Goal: Information Seeking & Learning: Learn about a topic

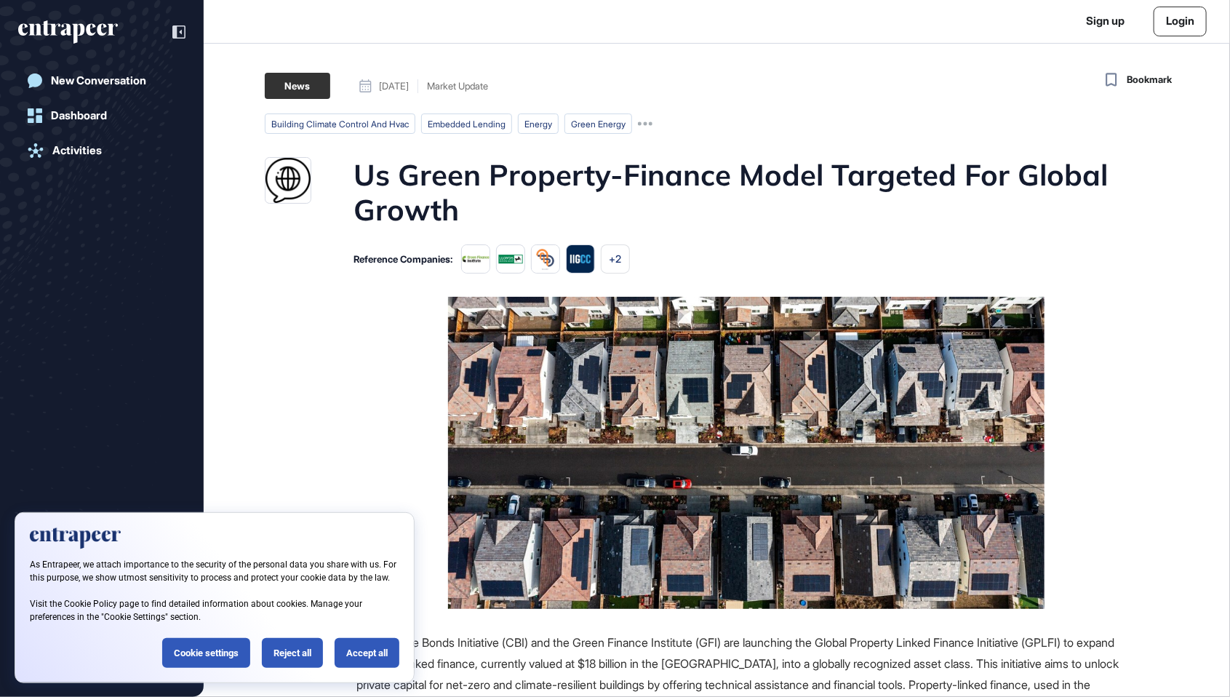
click at [125, 0] on html "Sign up Login New Conversation Dashboard Activities Bookmark News September 23,…" at bounding box center [615, 348] width 1230 height 697
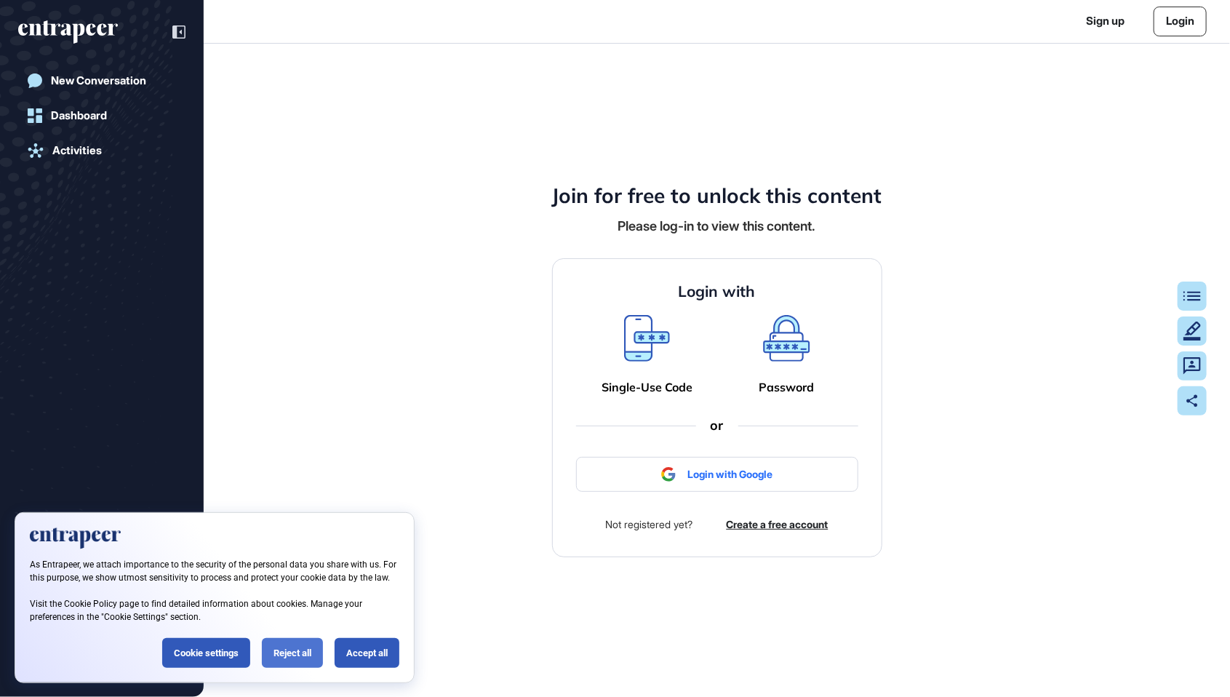
click at [300, 639] on div "Reject all" at bounding box center [292, 653] width 61 height 30
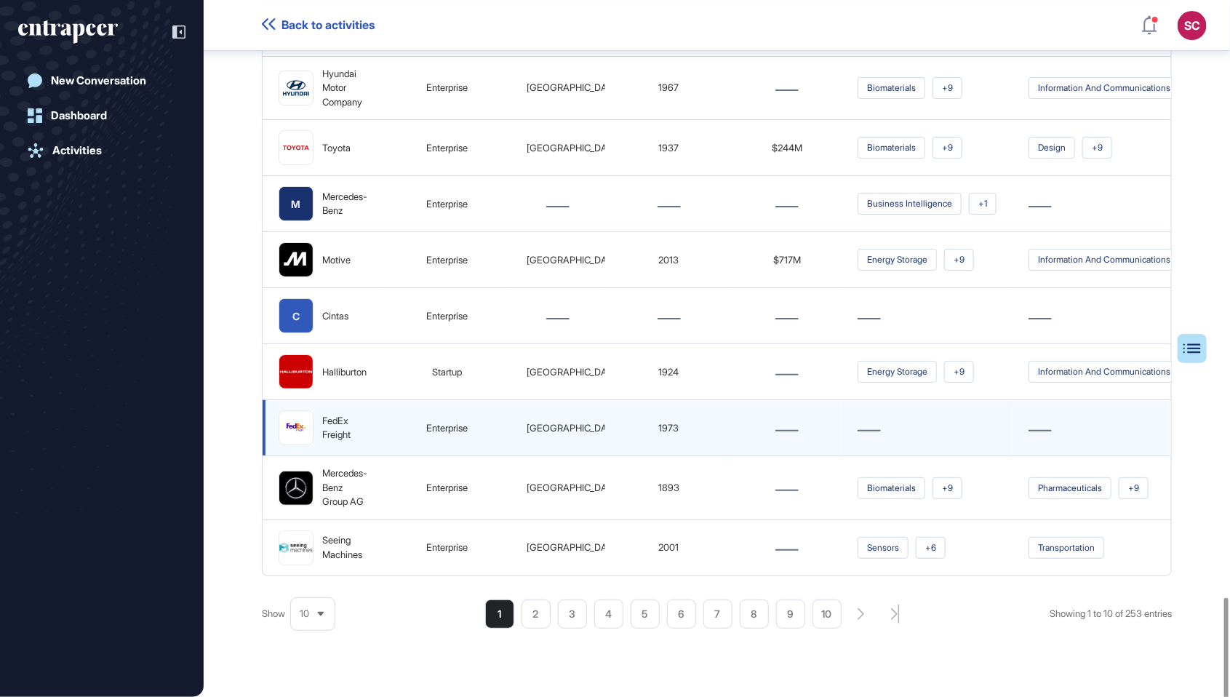
scroll to position [0, 121]
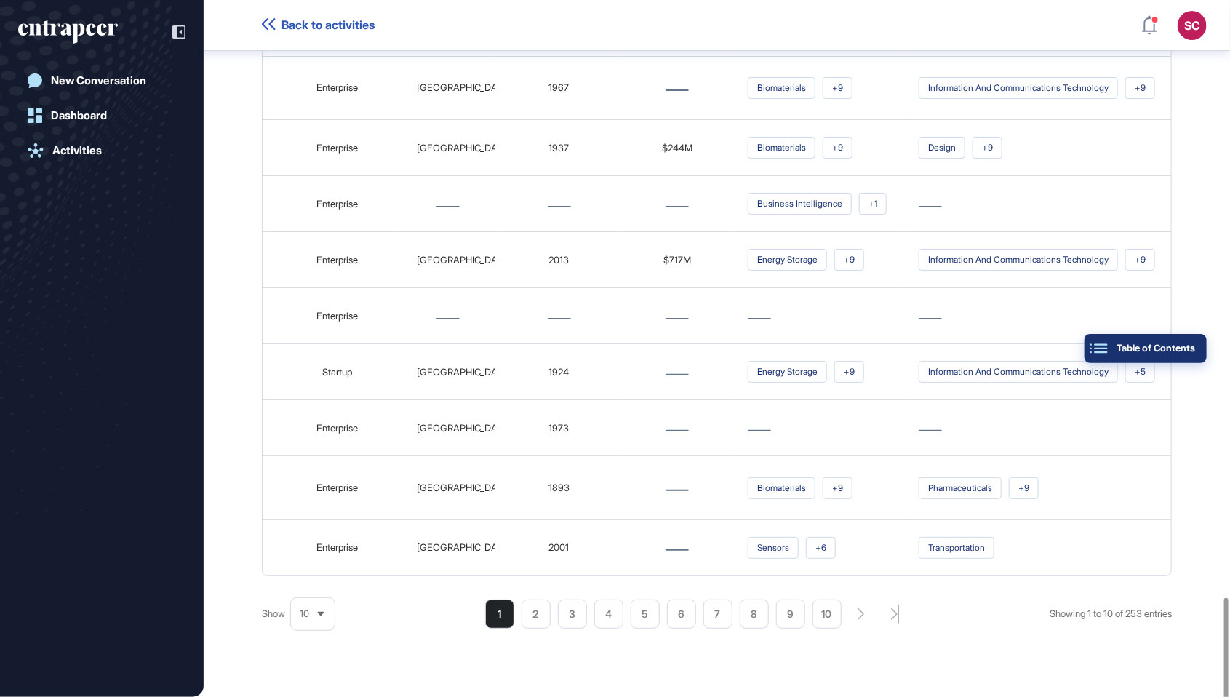
click at [1197, 340] on button "Table of Contents" at bounding box center [1146, 348] width 122 height 29
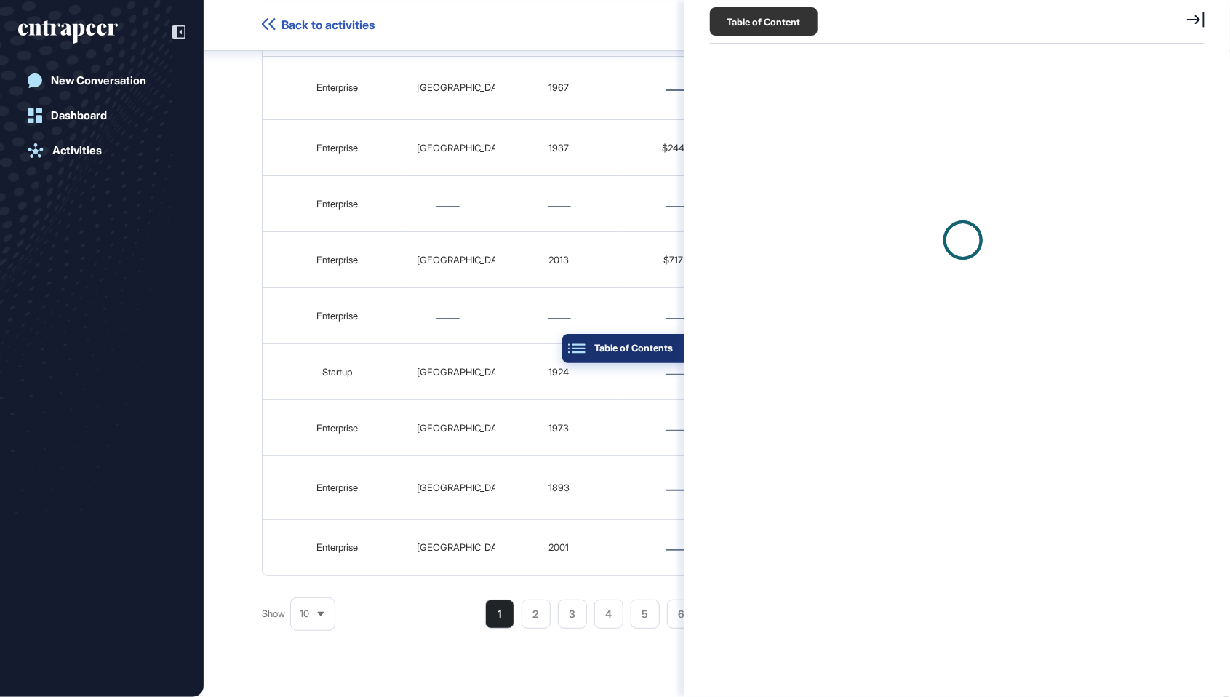
scroll to position [7, 1]
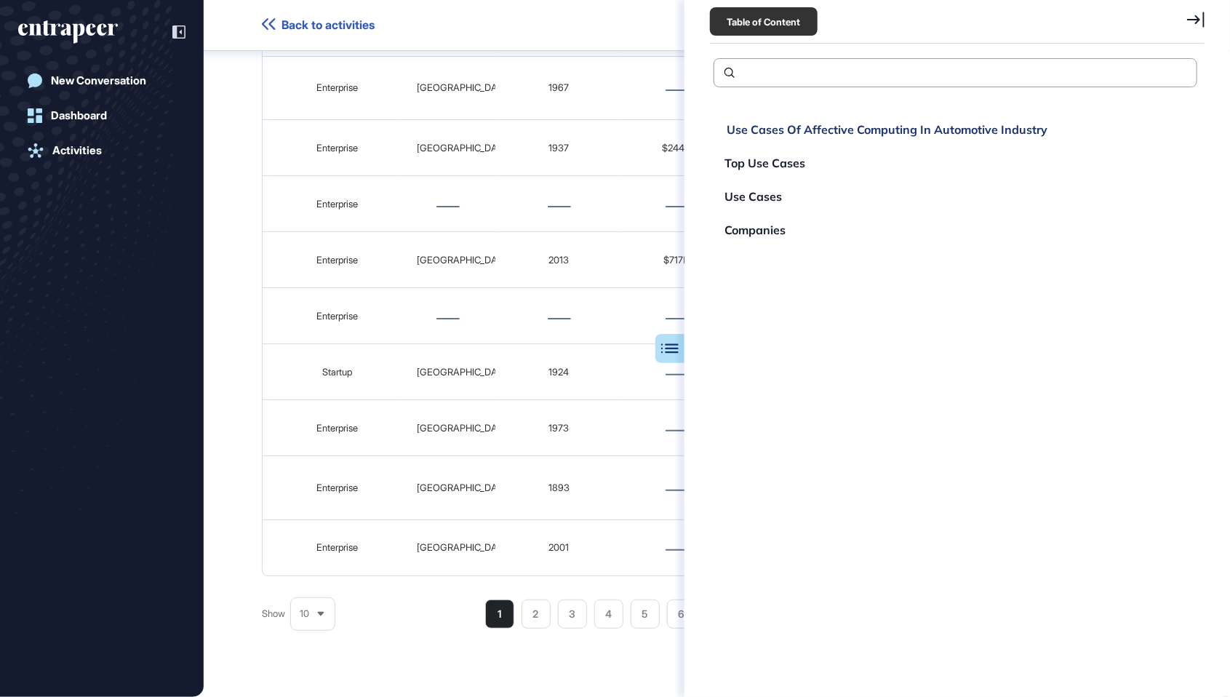
click at [985, 124] on div "Use Cases Of Affective Computing In Automotive Industry" at bounding box center [887, 130] width 321 height 12
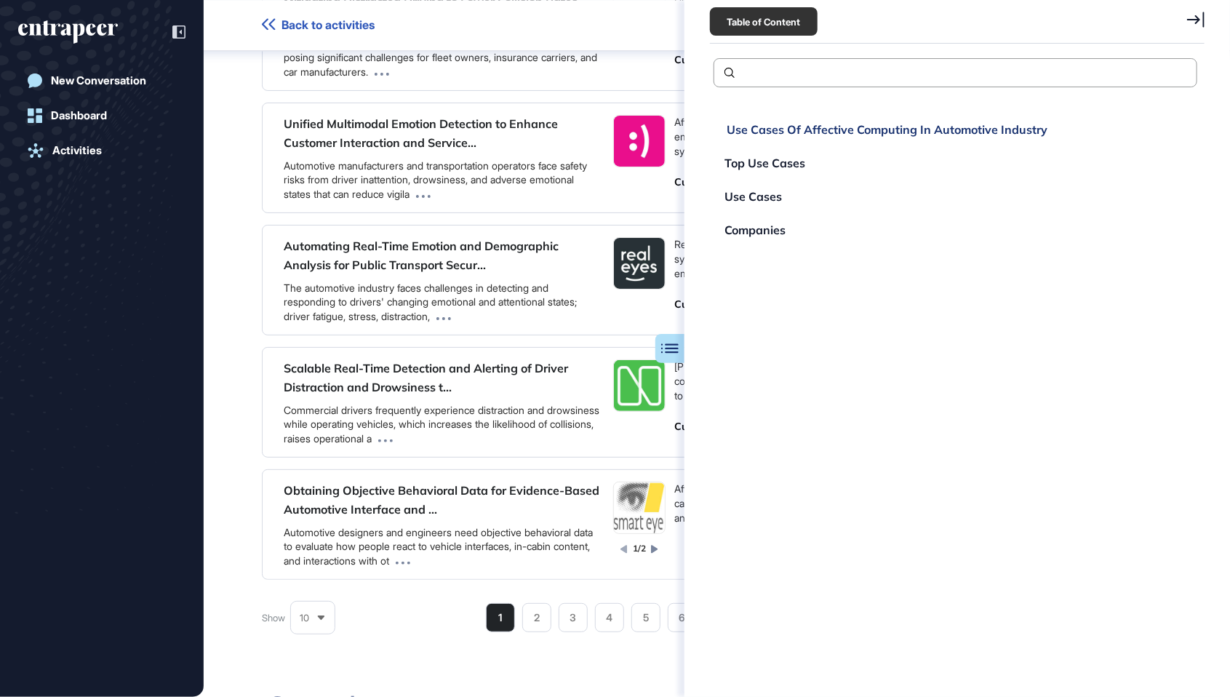
scroll to position [105, 0]
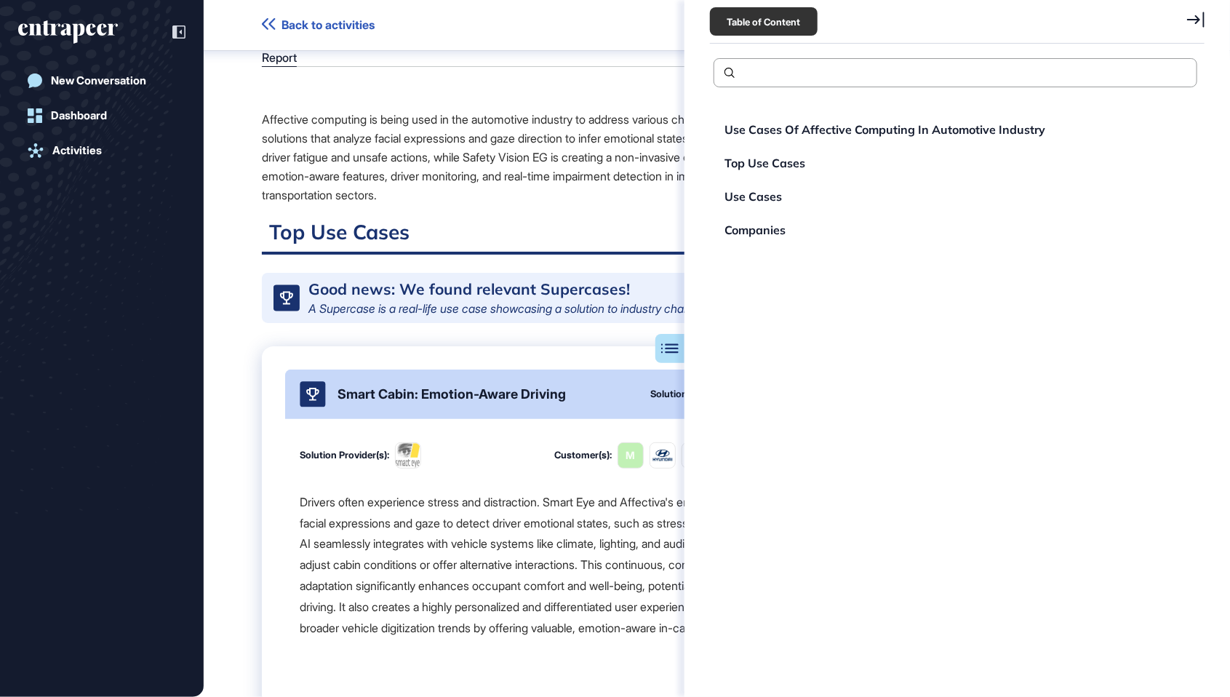
click at [1184, 17] on div "Table of Content" at bounding box center [957, 22] width 495 height 44
click at [1212, 21] on div "Table of Content Use Cases Of Affective Computing In Automotive Industry Top Us…" at bounding box center [958, 348] width 546 height 697
click at [1199, 17] on icon at bounding box center [1195, 20] width 17 height 16
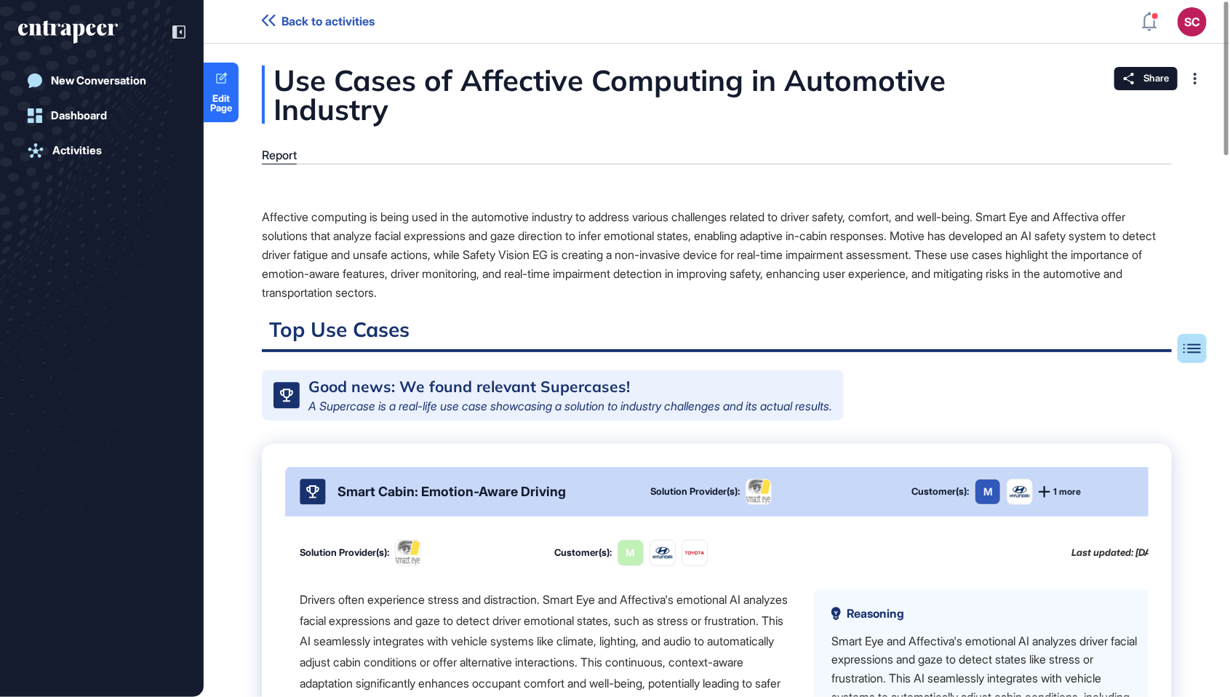
scroll to position [1, 0]
click at [218, 96] on span "Edit Page" at bounding box center [221, 102] width 35 height 19
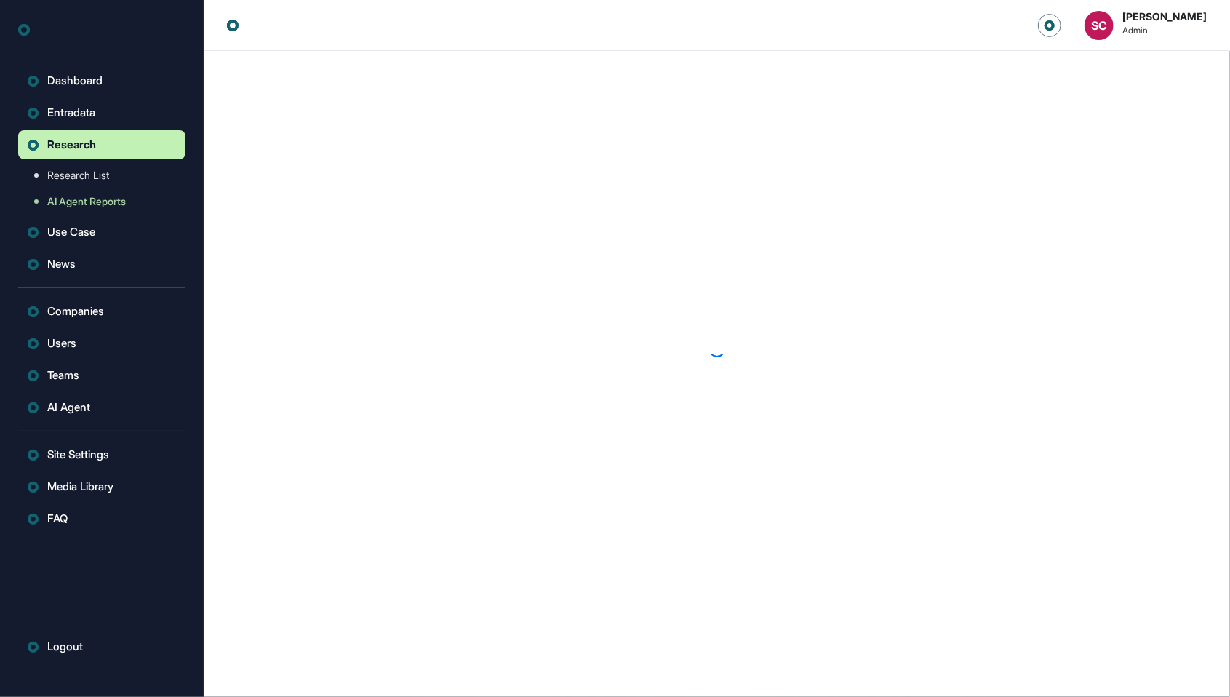
scroll to position [1, 1]
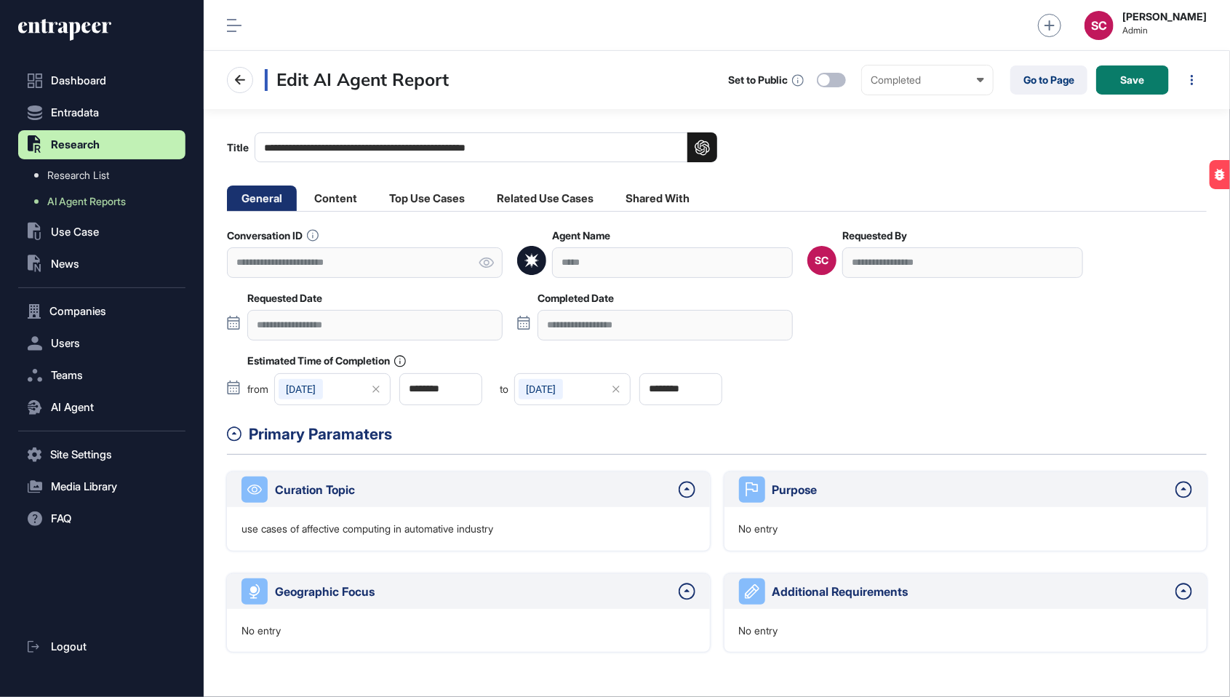
click at [1030, 356] on div "**********" at bounding box center [717, 316] width 980 height 175
